Goal: Task Accomplishment & Management: Manage account settings

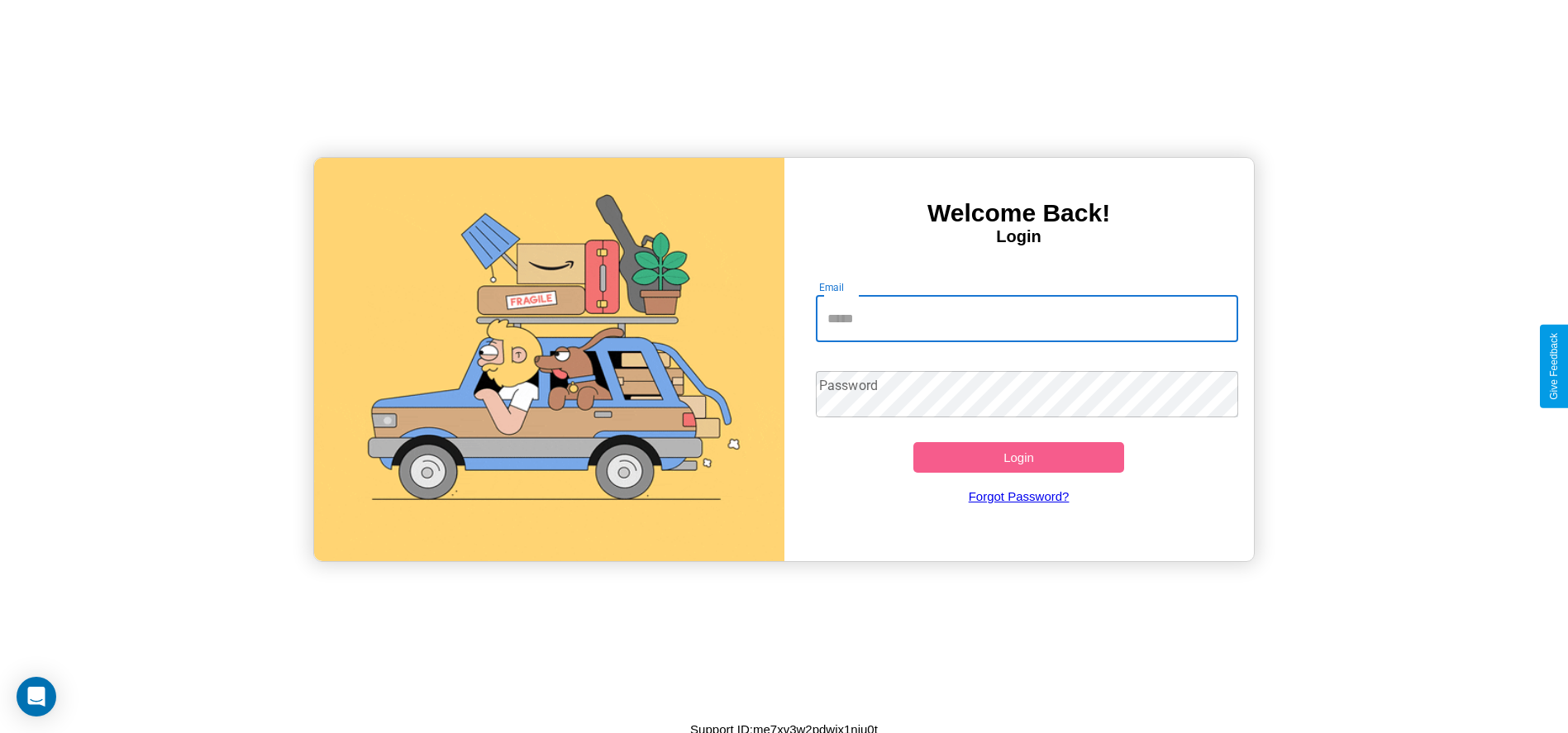
click at [1027, 318] on input "Email" at bounding box center [1027, 319] width 422 height 47
type input "**********"
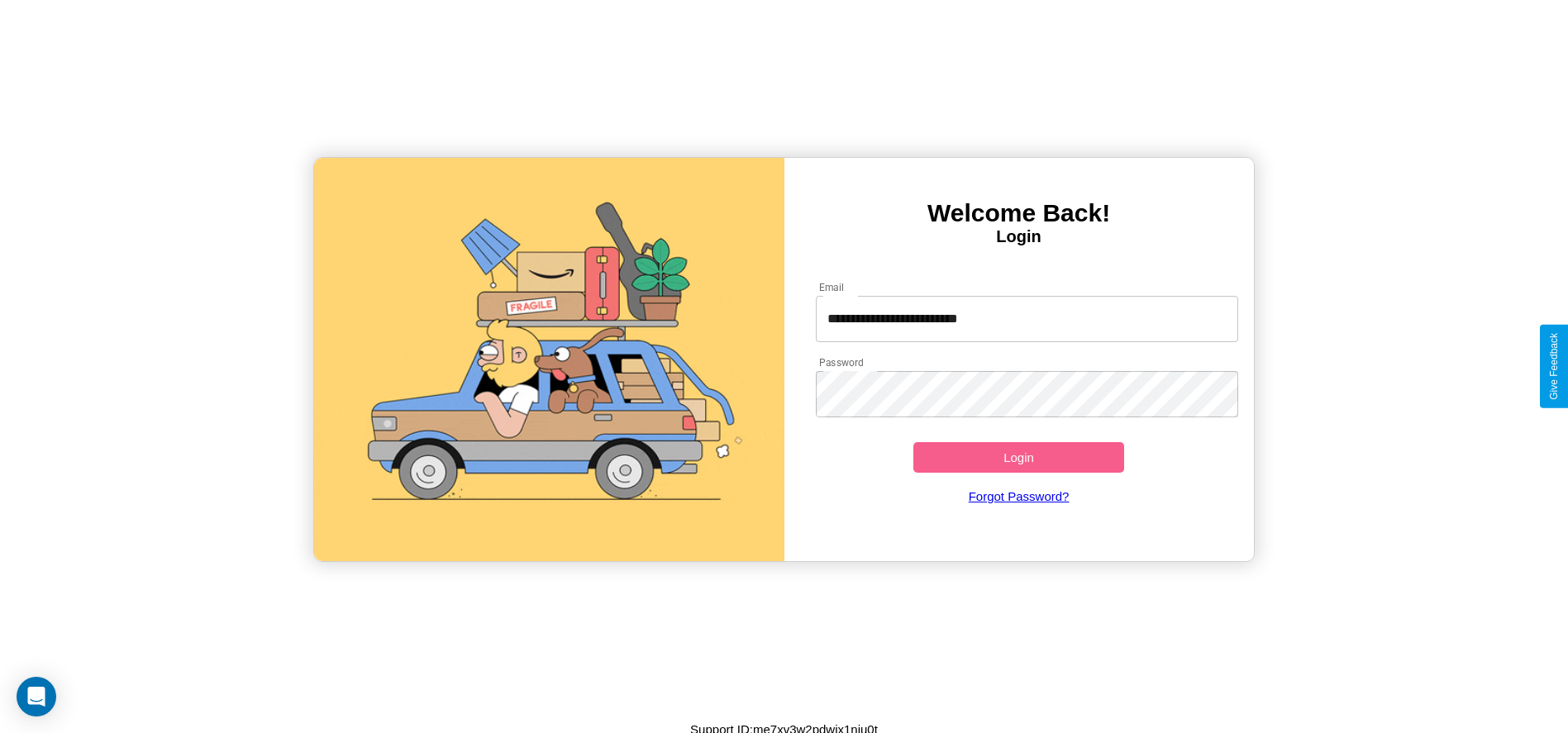
click at [1018, 457] on button "Login" at bounding box center [1019, 457] width 212 height 30
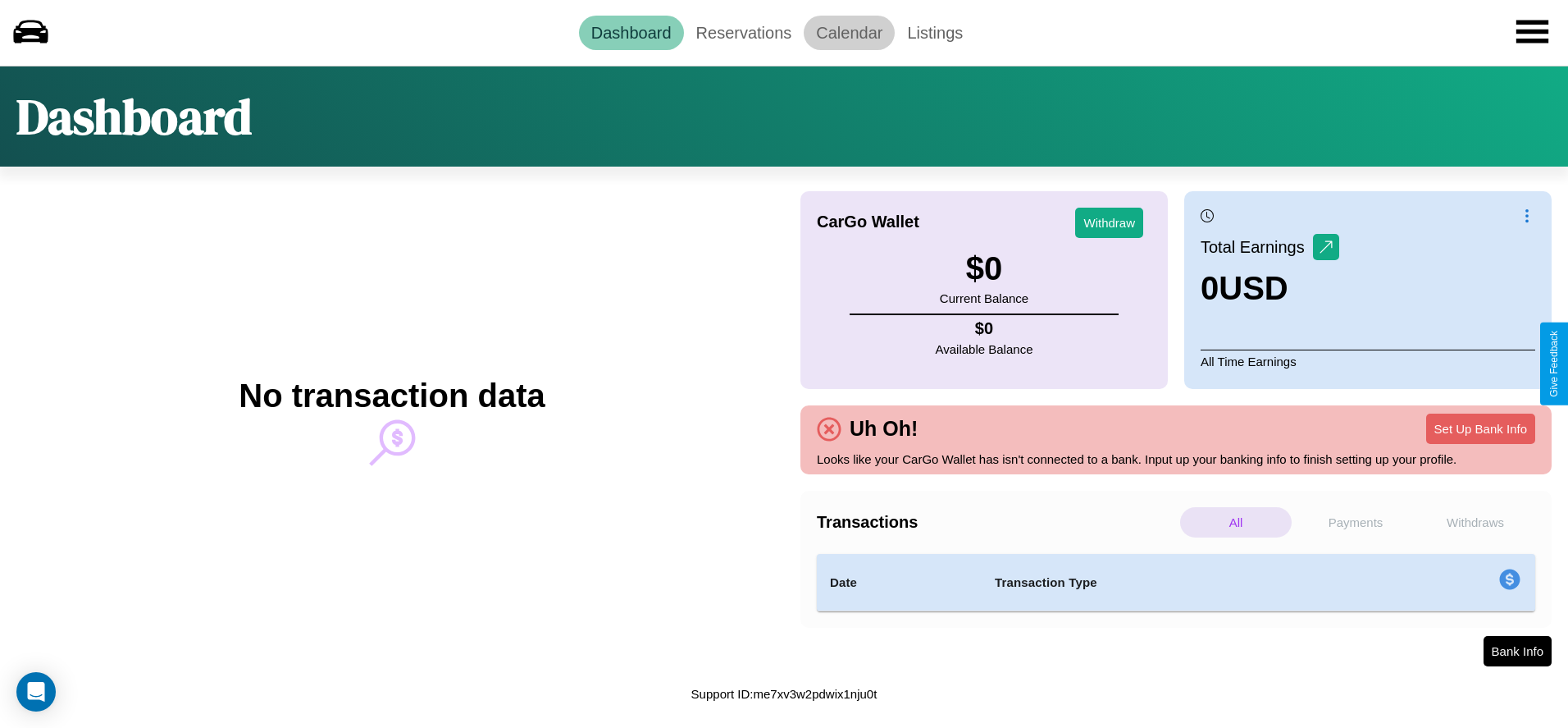
click at [848, 32] on link "Calendar" at bounding box center [849, 33] width 91 height 35
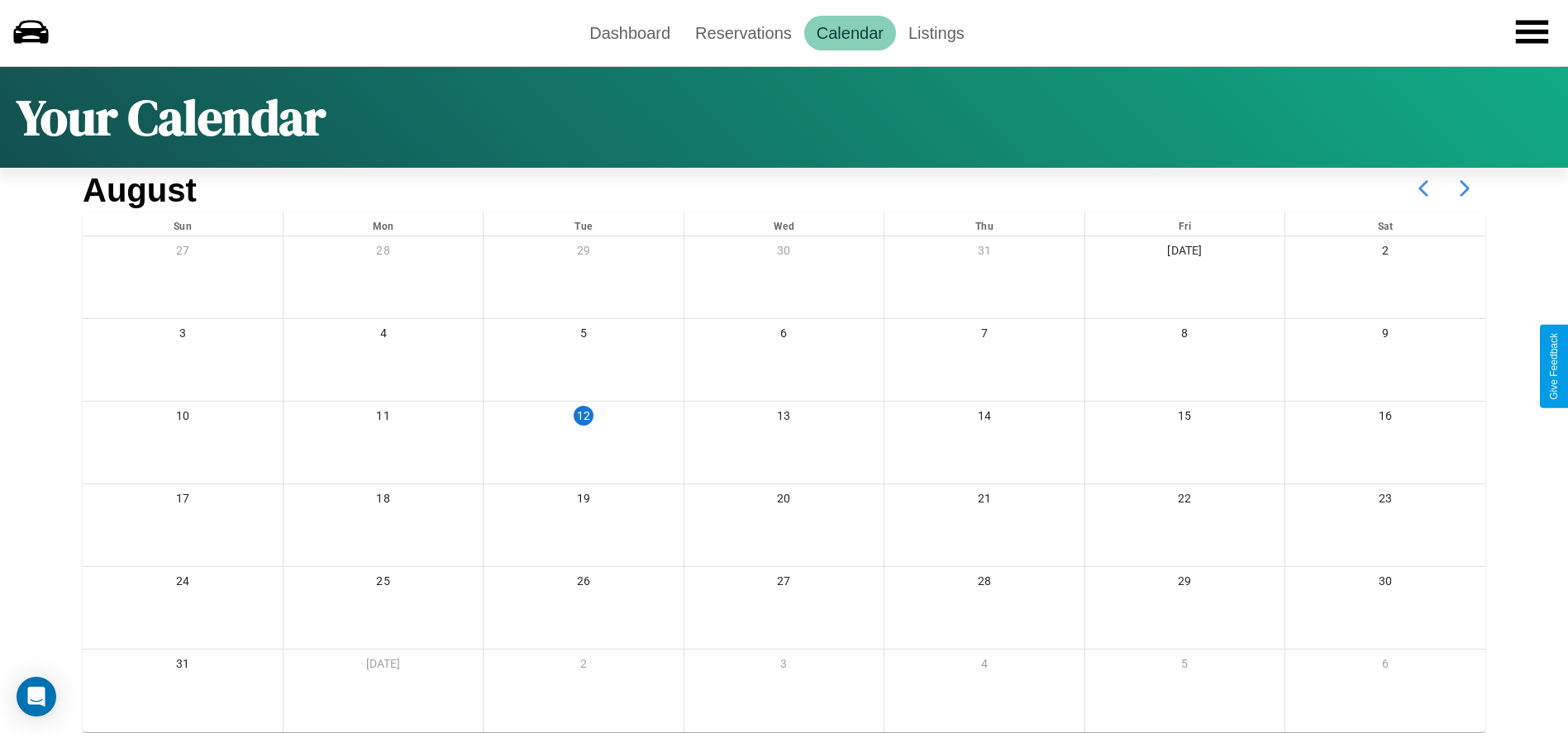
click at [1465, 188] on icon at bounding box center [1465, 188] width 41 height 41
click at [743, 32] on link "Reservations" at bounding box center [744, 33] width 122 height 35
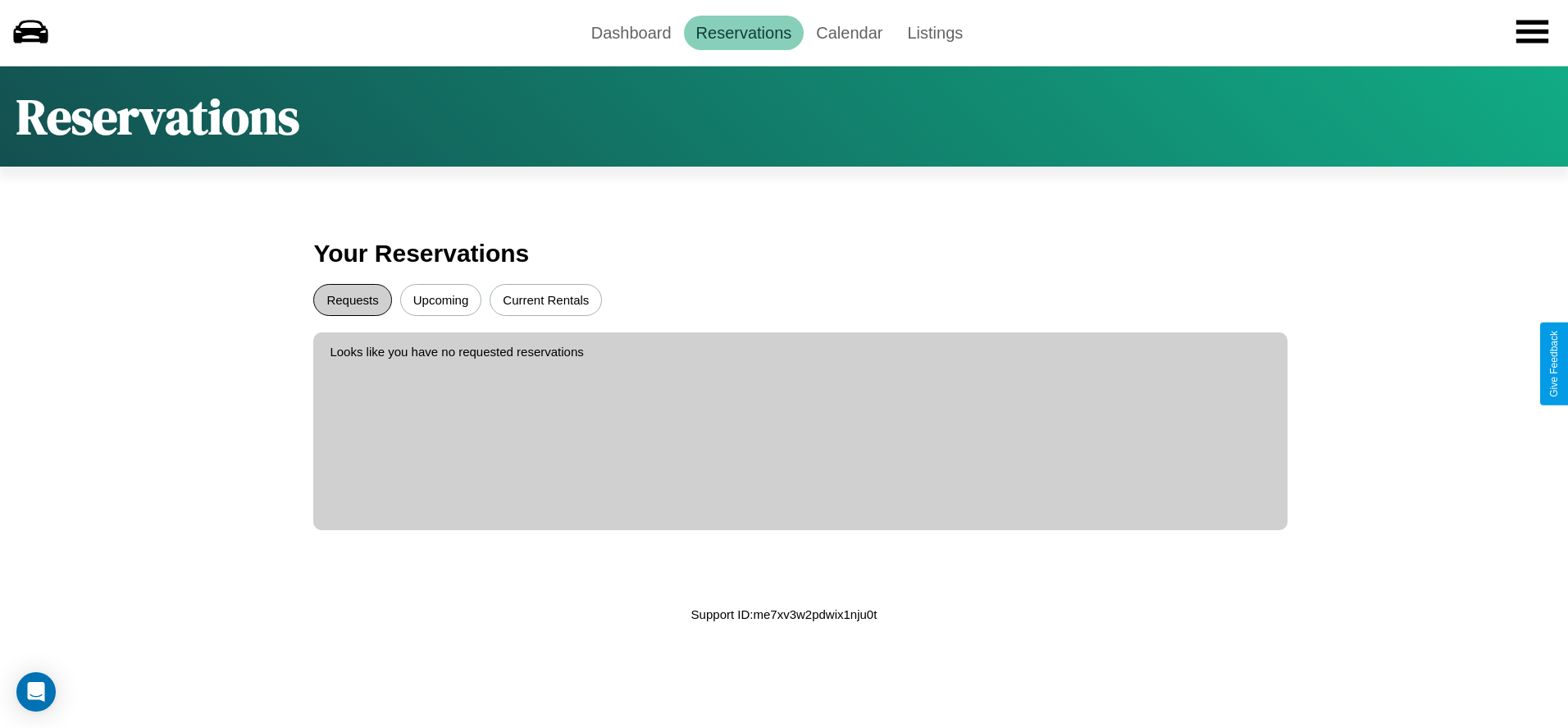
click at [352, 300] on button "Requests" at bounding box center [352, 300] width 78 height 32
click at [440, 300] on button "Upcoming" at bounding box center [441, 300] width 82 height 32
